Goal: Find specific page/section: Find specific page/section

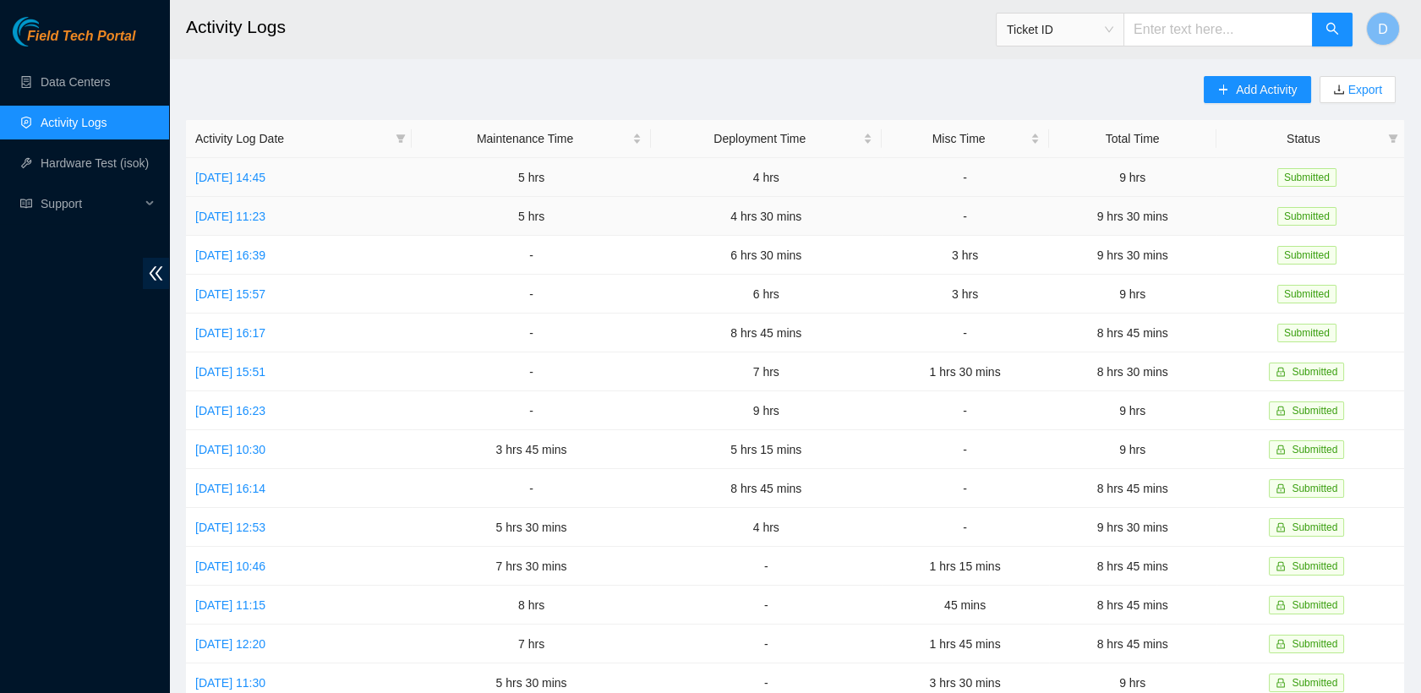
drag, startPoint x: 467, startPoint y: 274, endPoint x: 296, endPoint y: 190, distance: 190.2
click at [296, 190] on tbody "Mon, 06 Oct 2025 14:45 5 hrs 4 hrs - 9 hrs Submitted Fri, 03 Oct 2025 11:23 5 h…" at bounding box center [795, 547] width 1218 height 778
drag, startPoint x: 296, startPoint y: 190, endPoint x: 494, endPoint y: 91, distance: 221.2
click at [494, 91] on div "Add Activity Export Activity Log Date Maintenance Time Deployment Time Misc Tim…" at bounding box center [795, 533] width 1218 height 914
click at [110, 85] on link "Data Centers" at bounding box center [75, 82] width 69 height 14
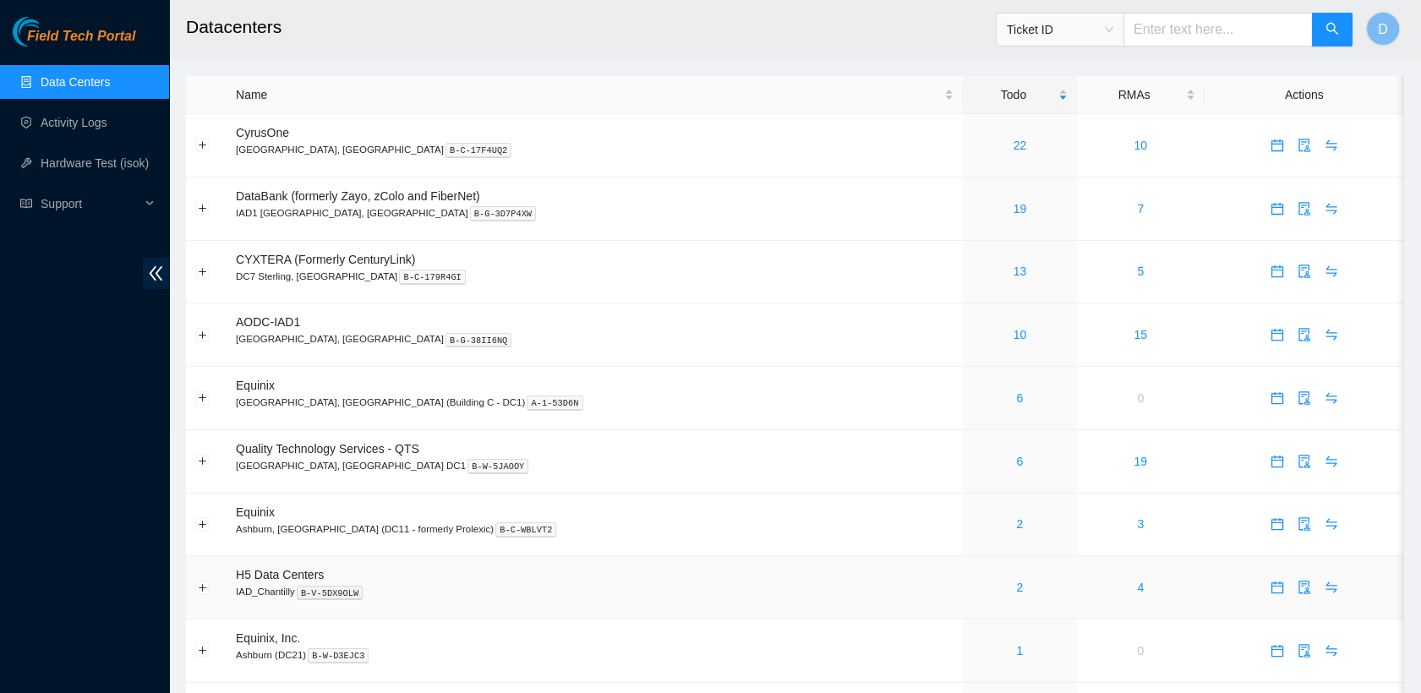
click at [972, 583] on div "2" at bounding box center [1020, 587] width 96 height 19
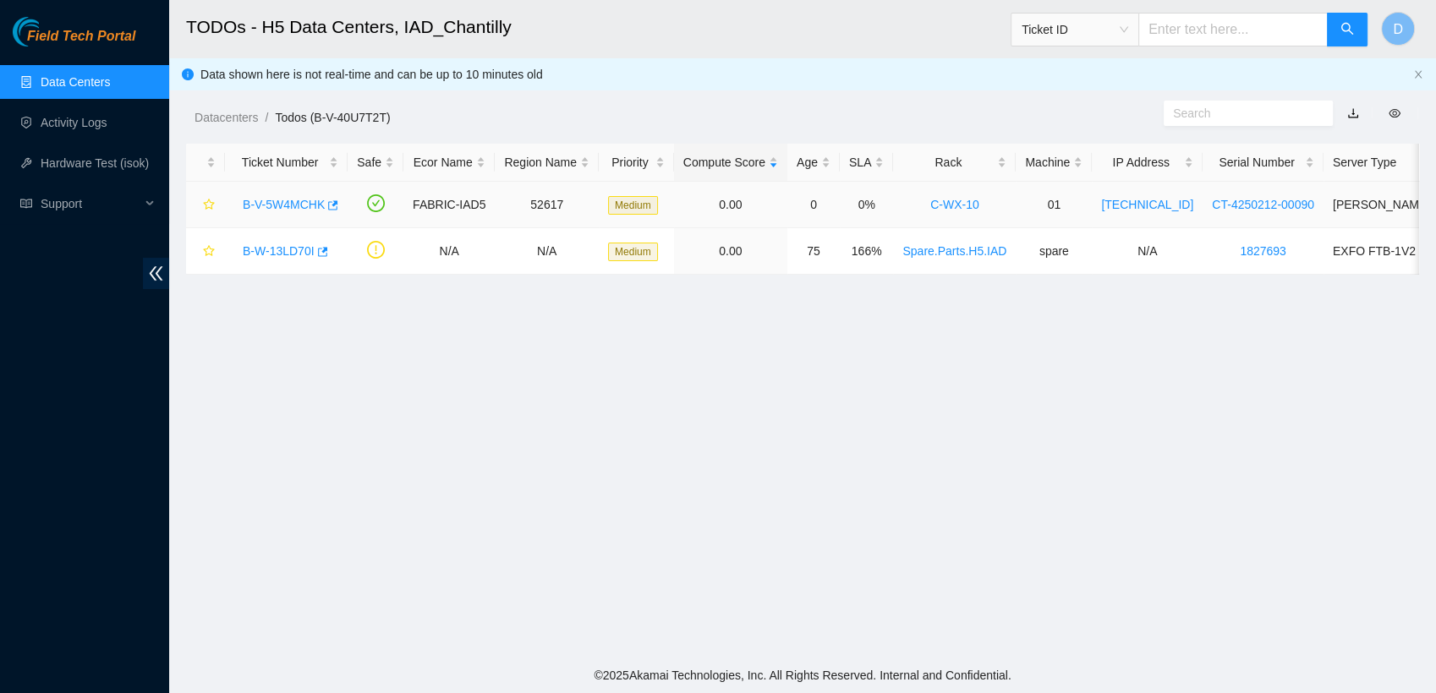
click at [276, 200] on link "B-V-5W4MCHK" at bounding box center [284, 205] width 82 height 14
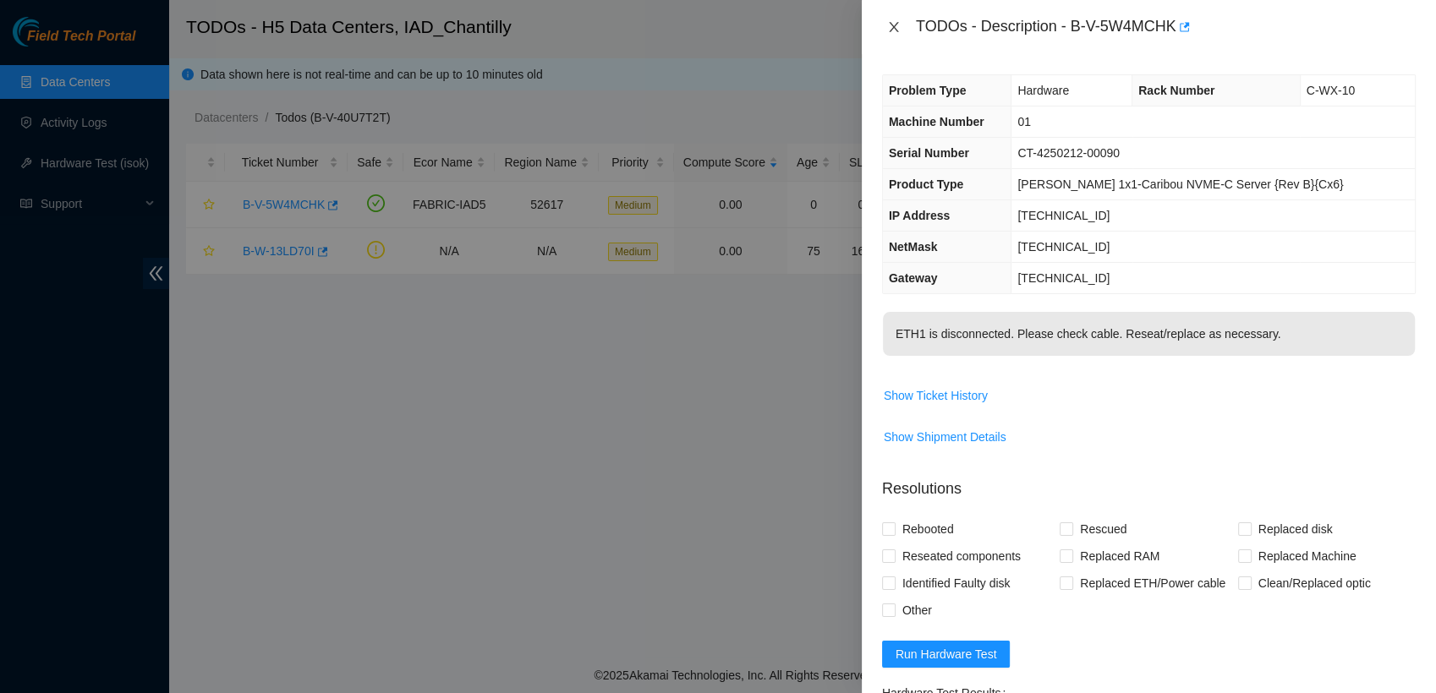
click at [893, 31] on icon "close" at bounding box center [894, 27] width 14 height 14
